Goal: Task Accomplishment & Management: Use online tool/utility

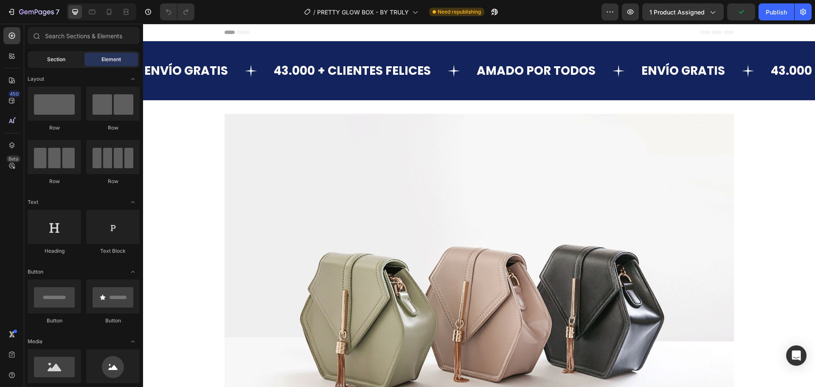
click at [64, 61] on span "Section" at bounding box center [56, 60] width 18 height 8
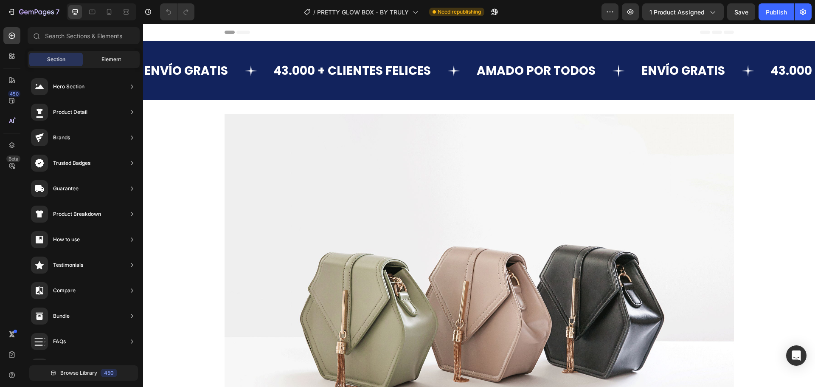
click at [110, 58] on span "Element" at bounding box center [111, 60] width 20 height 8
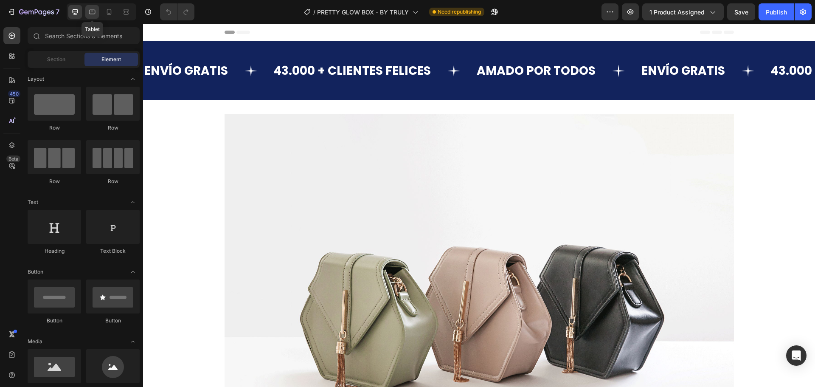
click at [87, 17] on div at bounding box center [92, 12] width 14 height 14
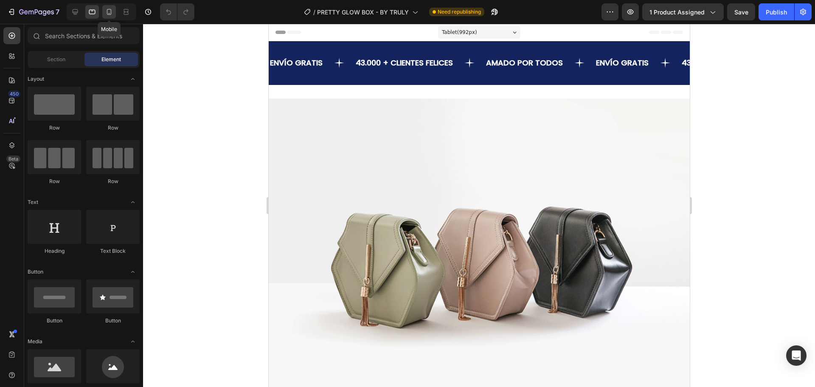
click at [112, 8] on icon at bounding box center [109, 12] width 8 height 8
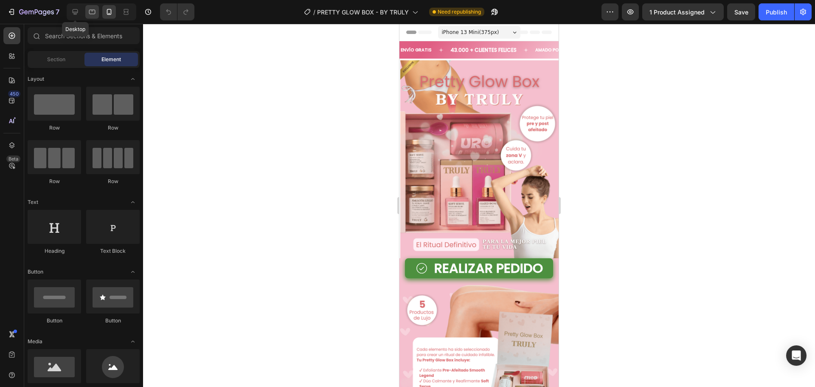
drag, startPoint x: 77, startPoint y: 13, endPoint x: 94, endPoint y: 11, distance: 17.1
click at [78, 13] on icon at bounding box center [75, 12] width 8 height 8
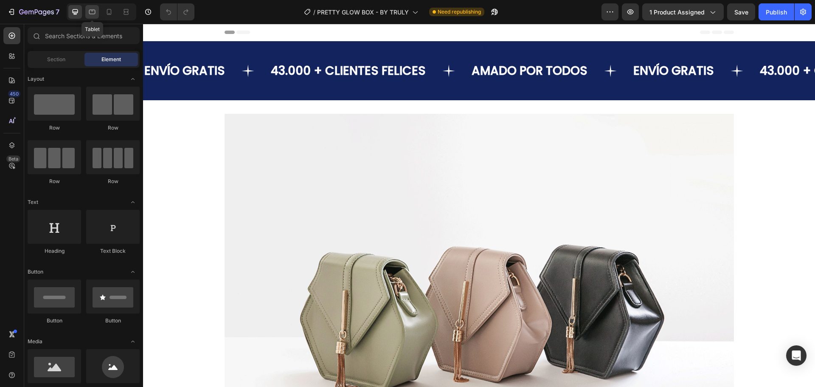
click at [91, 11] on icon at bounding box center [92, 12] width 8 height 8
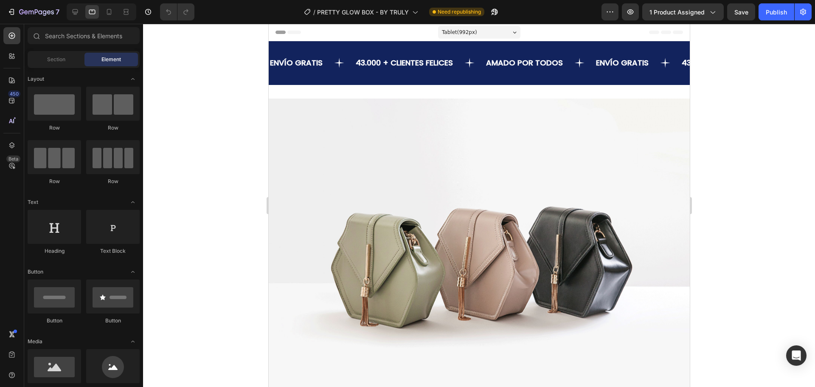
click at [183, 68] on div at bounding box center [479, 205] width 672 height 363
click at [56, 59] on span "Section" at bounding box center [56, 60] width 18 height 8
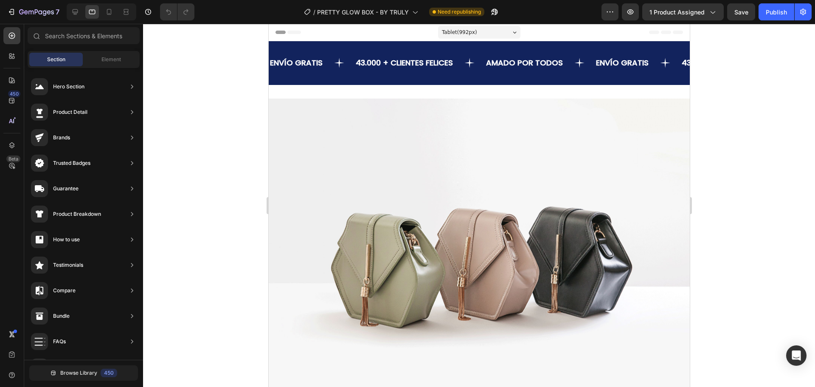
click at [116, 52] on div "Section Element" at bounding box center [84, 59] width 112 height 17
click at [113, 57] on span "Element" at bounding box center [111, 60] width 20 height 8
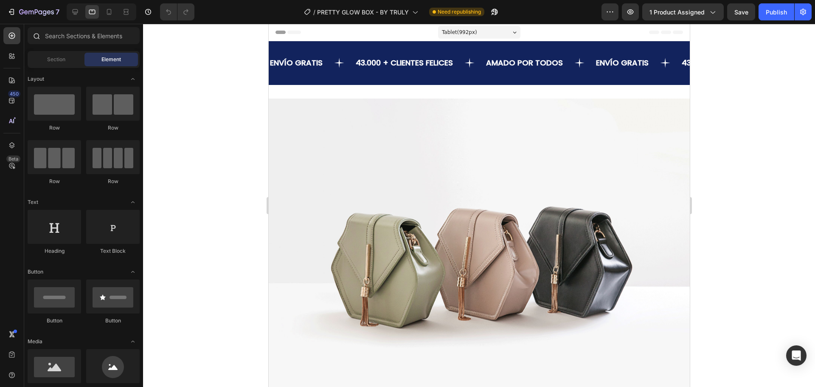
click at [40, 37] on div at bounding box center [36, 35] width 17 height 17
click at [364, 94] on div "Image Row Row Section 2" at bounding box center [478, 260] width 421 height 350
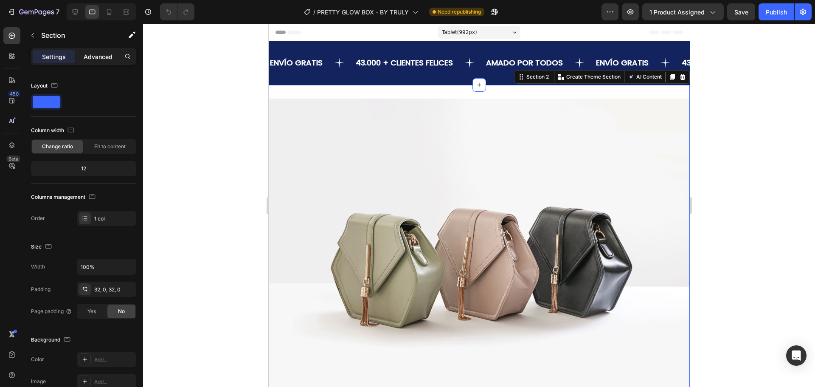
click at [99, 59] on p "Advanced" at bounding box center [98, 56] width 29 height 9
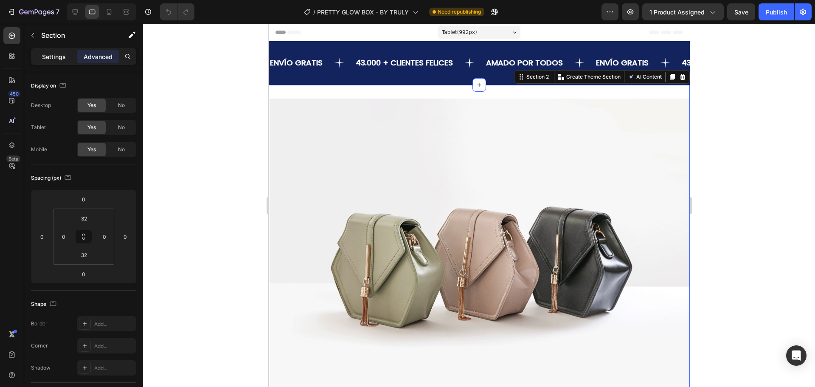
click at [53, 55] on p "Settings" at bounding box center [54, 56] width 24 height 9
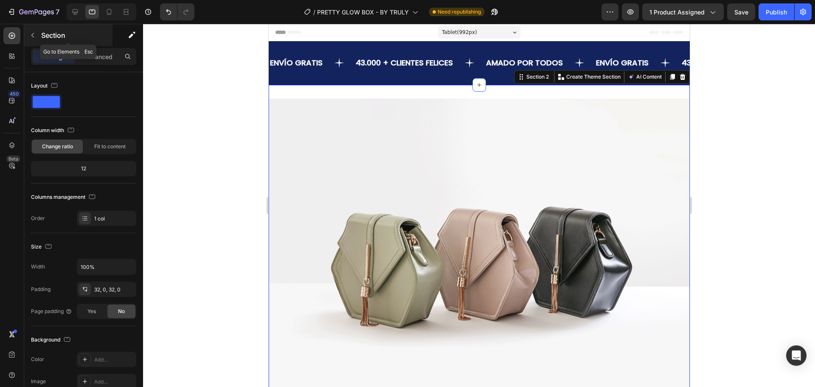
click at [29, 36] on icon "button" at bounding box center [32, 35] width 7 height 7
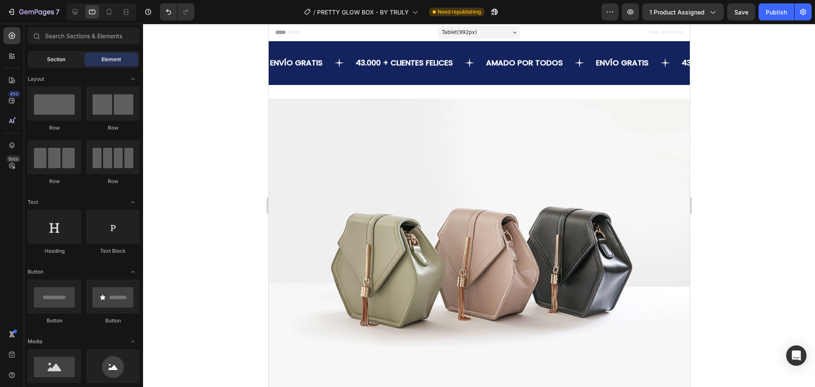
click at [52, 56] on span "Section" at bounding box center [56, 60] width 18 height 8
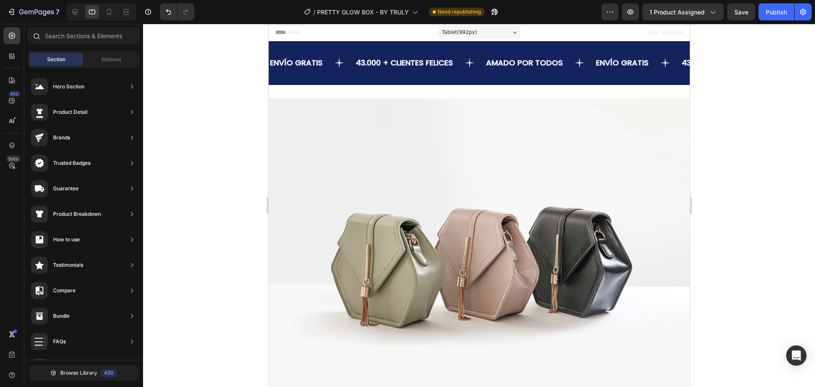
click at [41, 34] on div at bounding box center [36, 35] width 17 height 17
click at [75, 15] on icon at bounding box center [75, 12] width 8 height 8
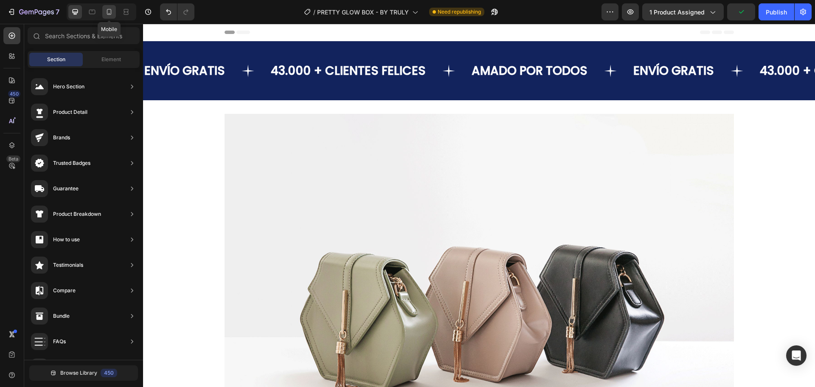
click at [107, 10] on icon at bounding box center [109, 12] width 5 height 6
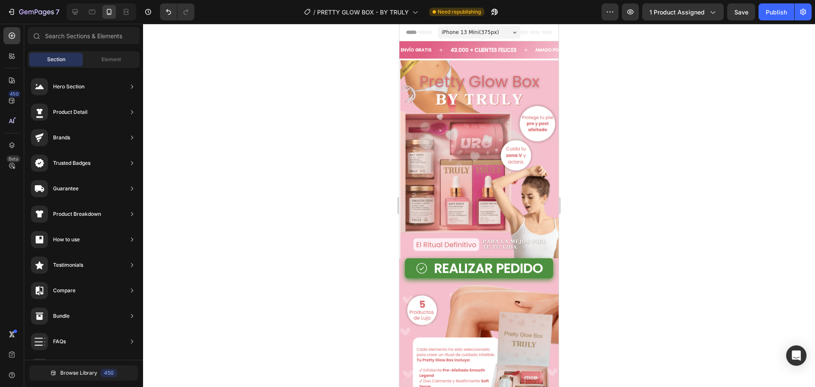
click at [541, 28] on div "Header" at bounding box center [479, 32] width 146 height 17
click at [109, 57] on span "Element" at bounding box center [111, 60] width 20 height 8
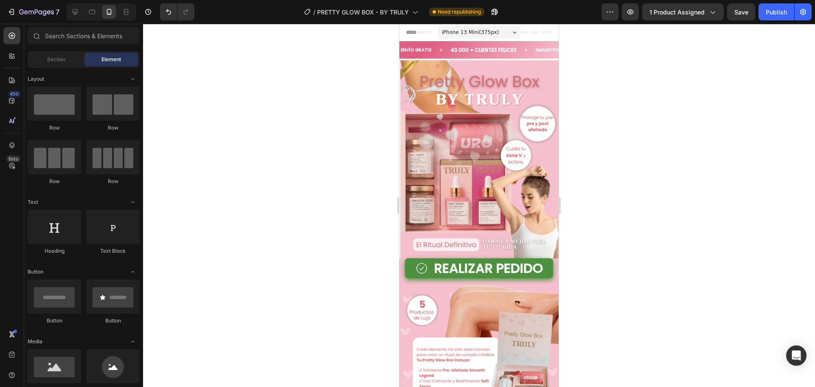
click at [530, 33] on icon at bounding box center [535, 32] width 10 height 3
click at [488, 31] on span "iPhone 13 Mini ( 375 px)" at bounding box center [470, 32] width 57 height 8
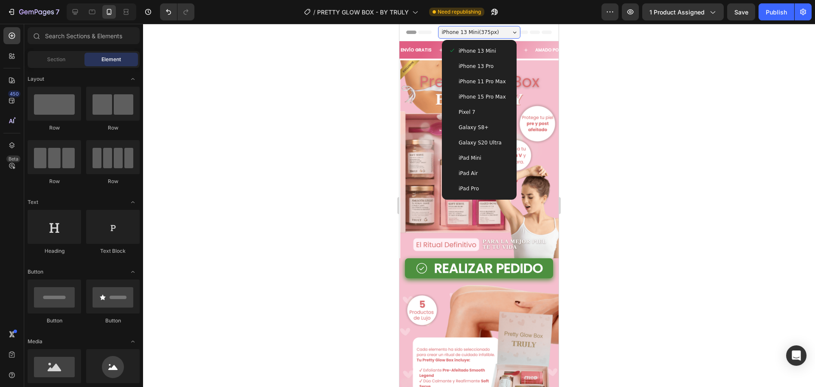
click at [488, 31] on span "iPhone 13 Mini ( 375 px)" at bounding box center [470, 32] width 57 height 8
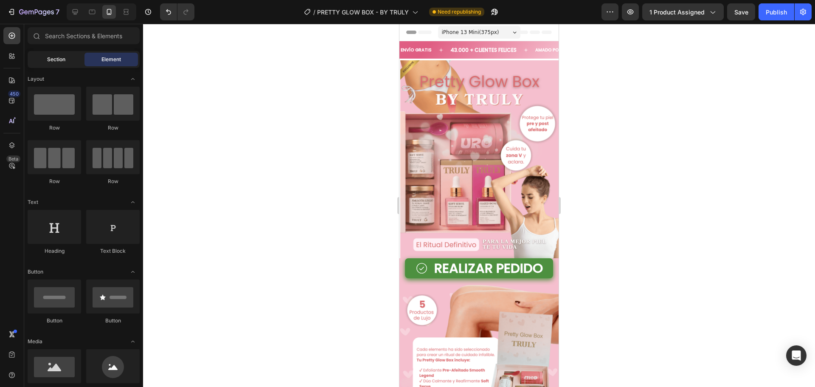
click at [58, 61] on span "Section" at bounding box center [56, 60] width 18 height 8
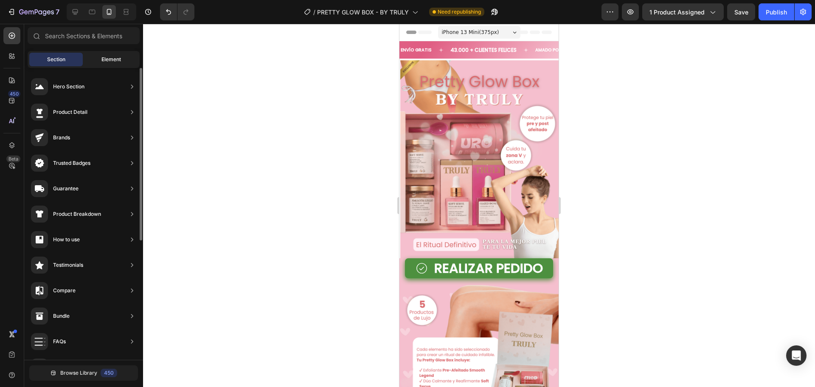
click at [108, 61] on span "Element" at bounding box center [111, 60] width 20 height 8
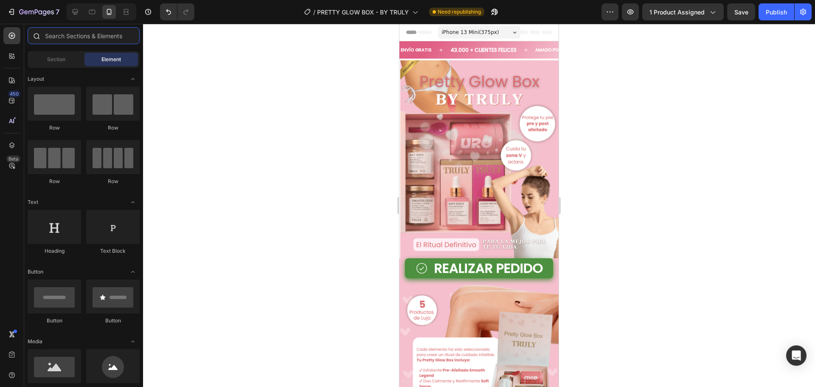
click at [55, 37] on input "text" at bounding box center [84, 35] width 112 height 17
click at [516, 30] on div "iPhone 13 Mini ( 375 px)" at bounding box center [479, 32] width 82 height 13
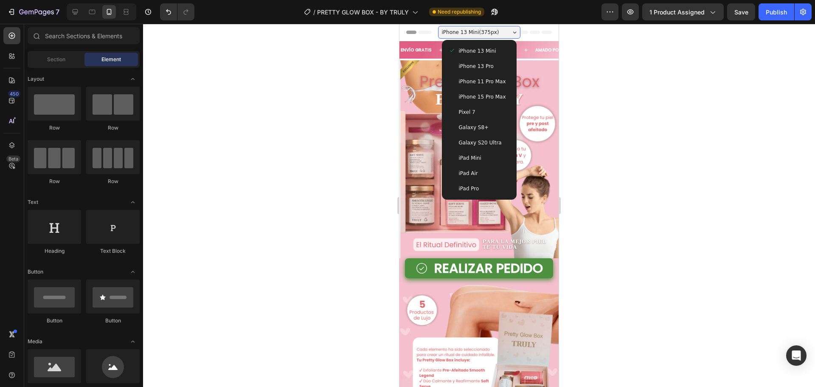
click at [516, 30] on div "iPhone 13 Mini ( 375 px)" at bounding box center [479, 32] width 82 height 13
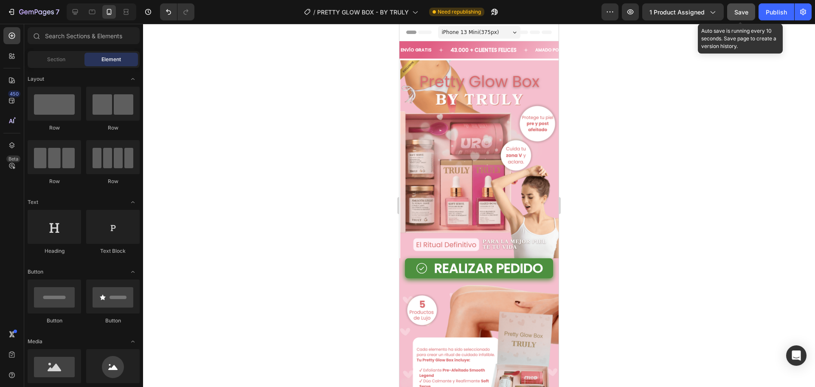
click at [736, 10] on span "Save" at bounding box center [742, 11] width 14 height 7
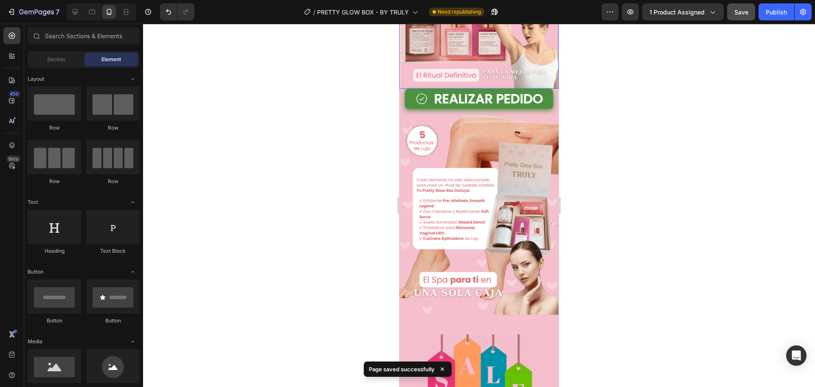
scroll to position [170, 0]
click at [774, 13] on div "Publish" at bounding box center [776, 12] width 21 height 9
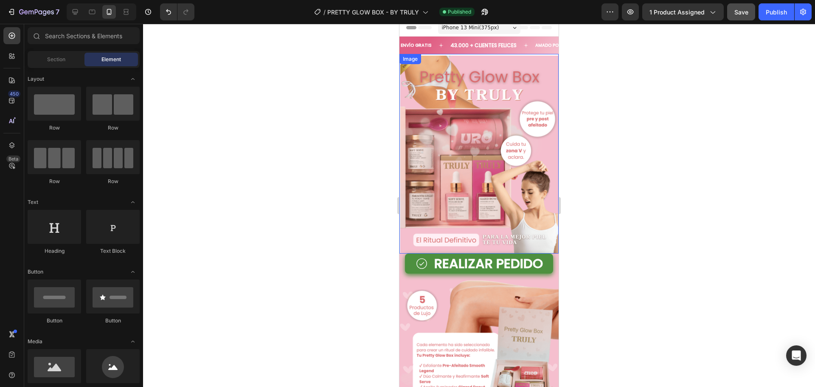
scroll to position [0, 0]
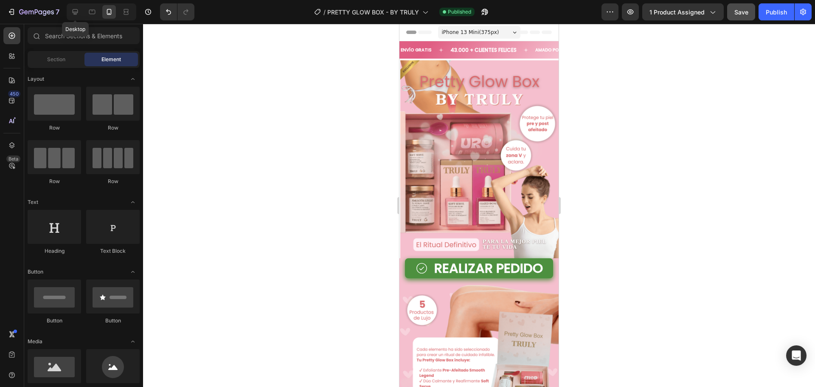
drag, startPoint x: 77, startPoint y: 11, endPoint x: 84, endPoint y: 11, distance: 6.4
click at [77, 11] on icon at bounding box center [75, 12] width 8 height 8
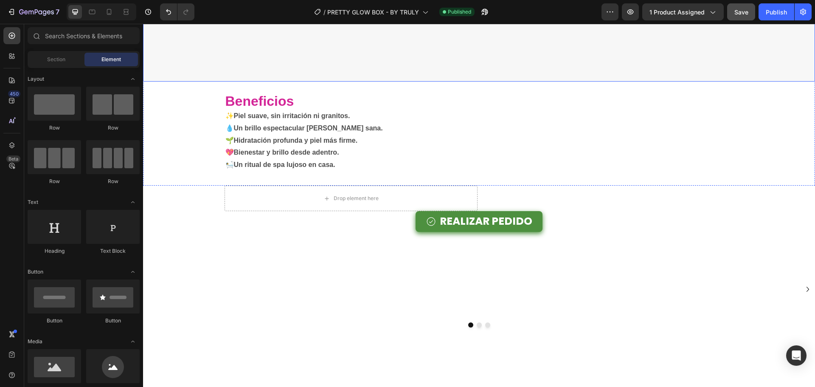
scroll to position [1741, 0]
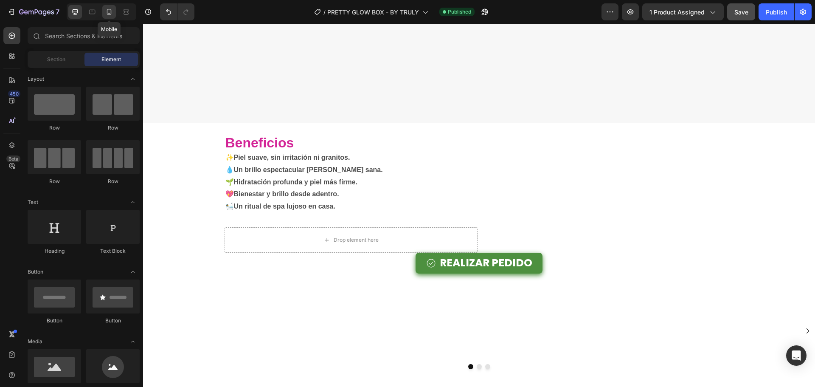
click at [106, 9] on icon at bounding box center [109, 12] width 8 height 8
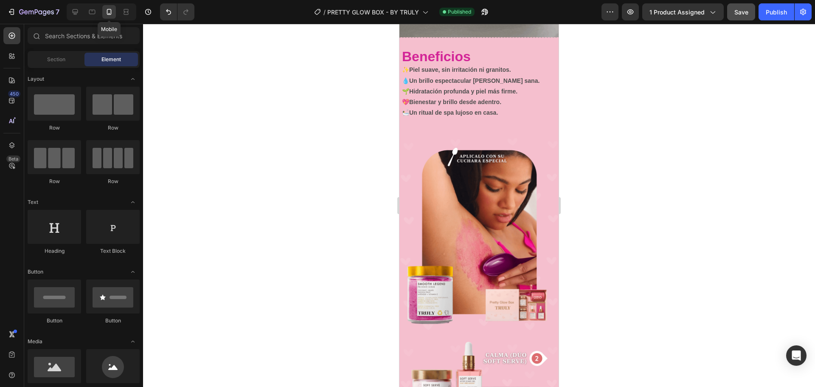
scroll to position [1576, 0]
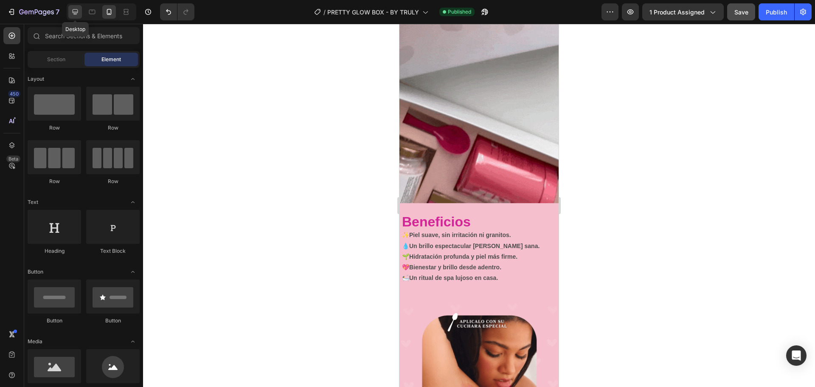
click at [79, 11] on icon at bounding box center [75, 12] width 8 height 8
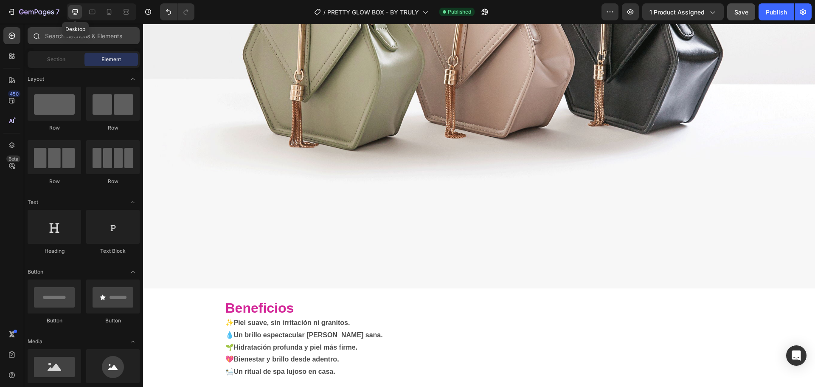
scroll to position [2326, 0]
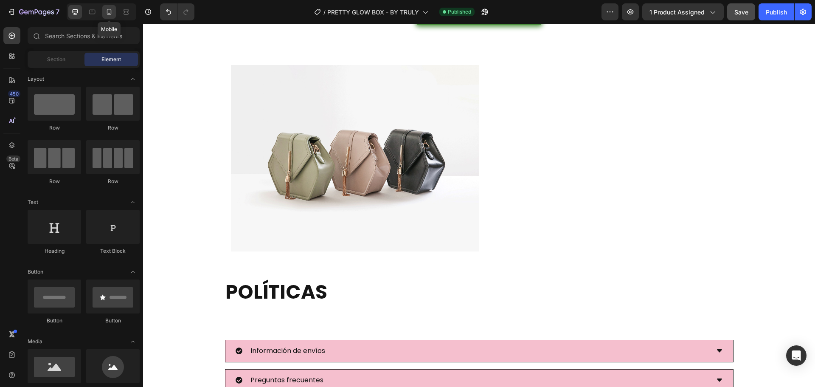
click at [112, 13] on icon at bounding box center [109, 12] width 8 height 8
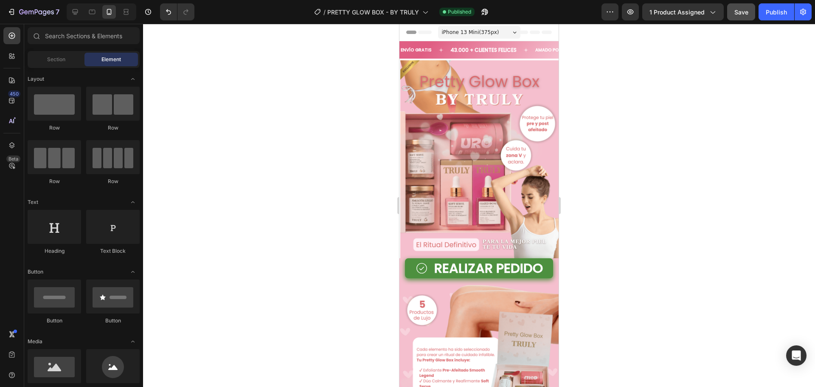
drag, startPoint x: 555, startPoint y: 325, endPoint x: 960, endPoint y: 54, distance: 486.9
